Goal: Register for event/course

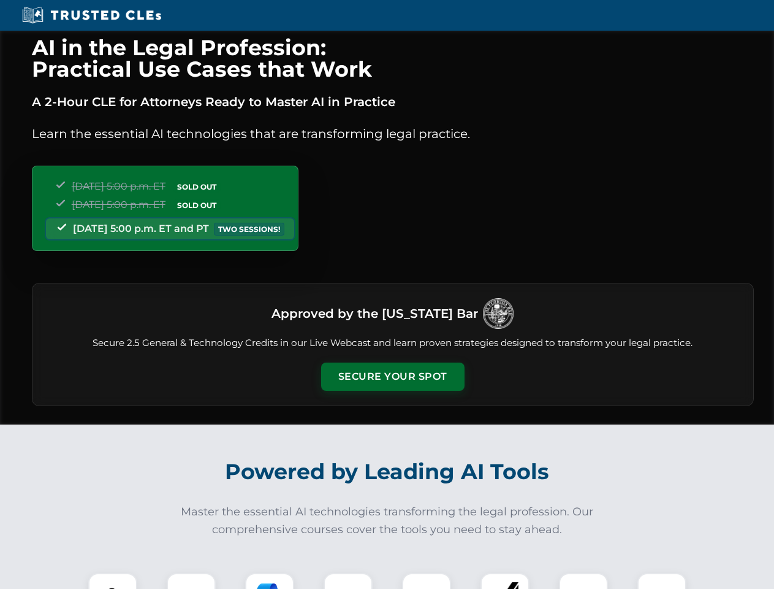
click at [392, 377] on button "Secure Your Spot" at bounding box center [392, 376] width 143 height 28
click at [113, 581] on img at bounding box center [113, 597] width 36 height 36
click at [191, 581] on div at bounding box center [191, 597] width 49 height 49
click at [270, 581] on div at bounding box center [269, 597] width 49 height 49
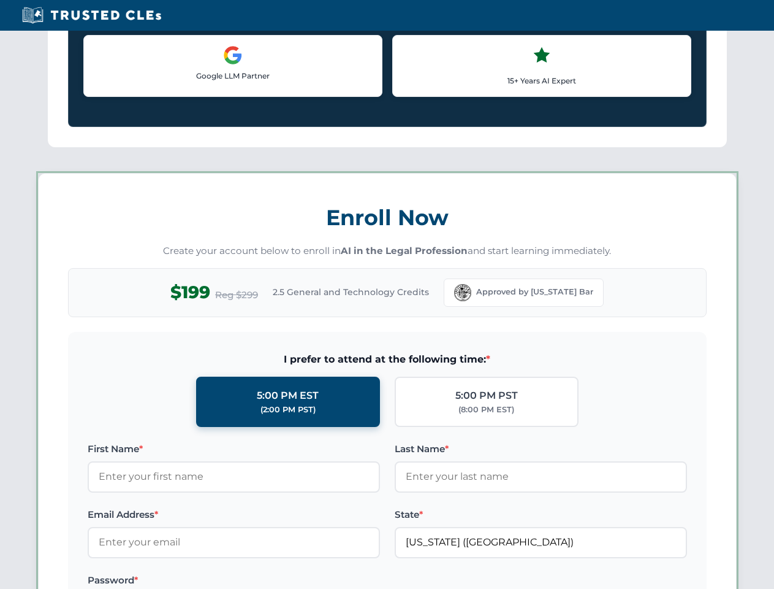
click at [427, 581] on label at bounding box center [541, 580] width 293 height 15
